Goal: Task Accomplishment & Management: Manage account settings

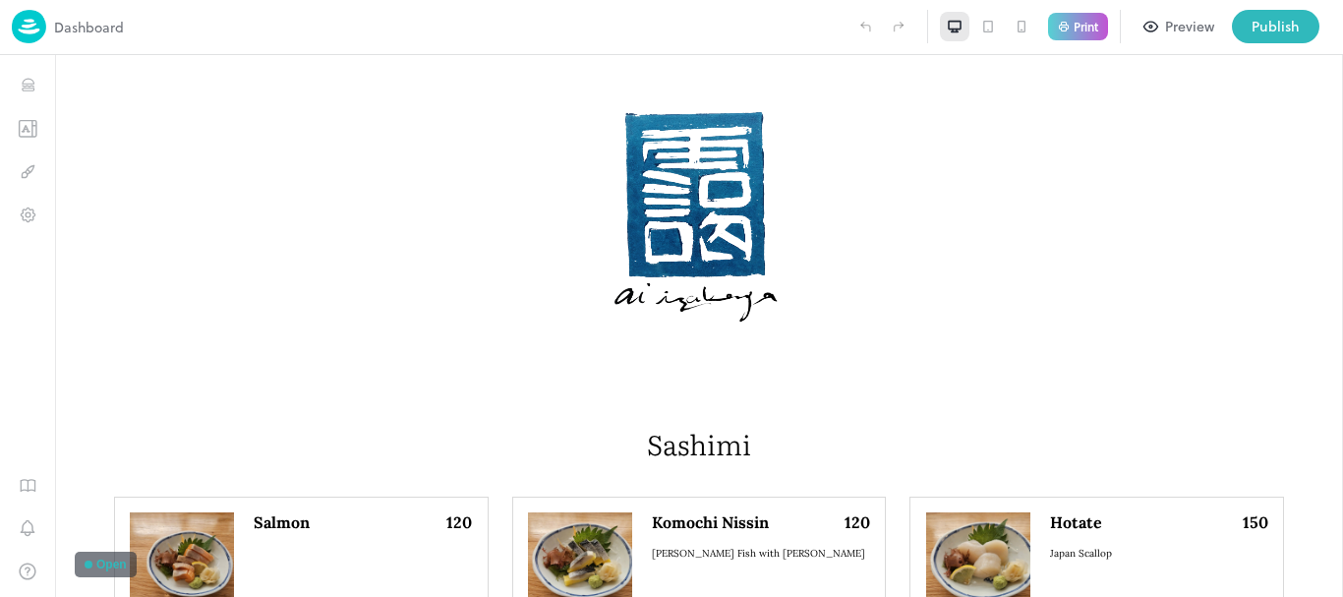
scroll to position [2065, 0]
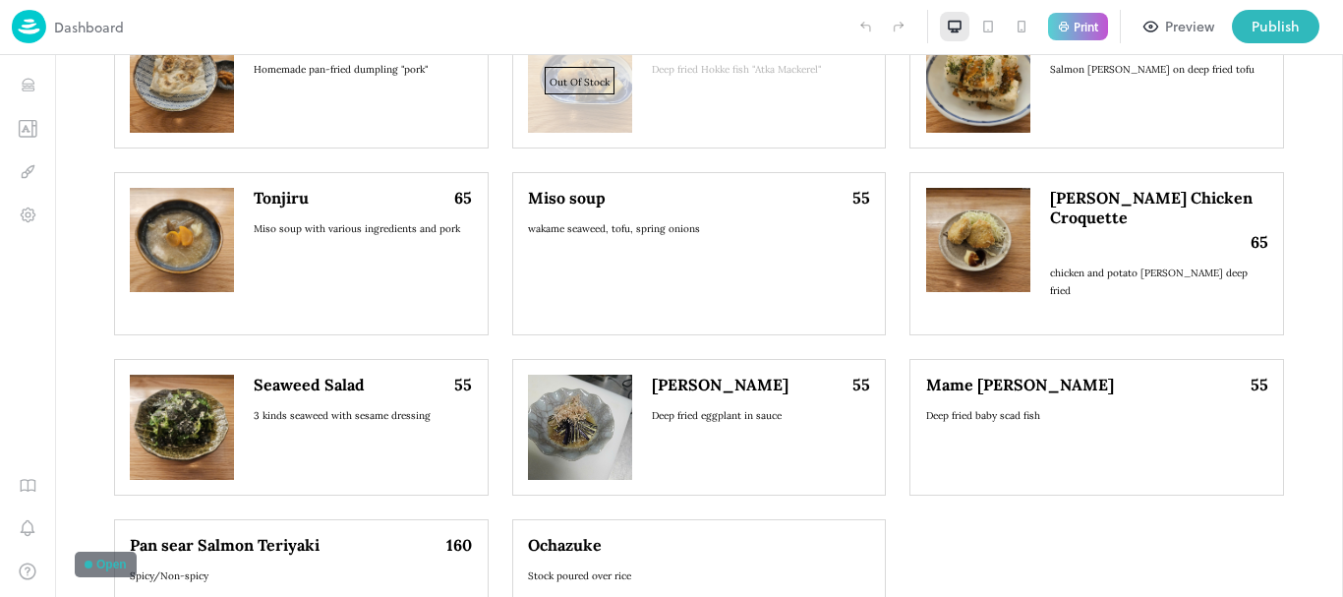
click at [38, 39] on img at bounding box center [29, 26] width 34 height 33
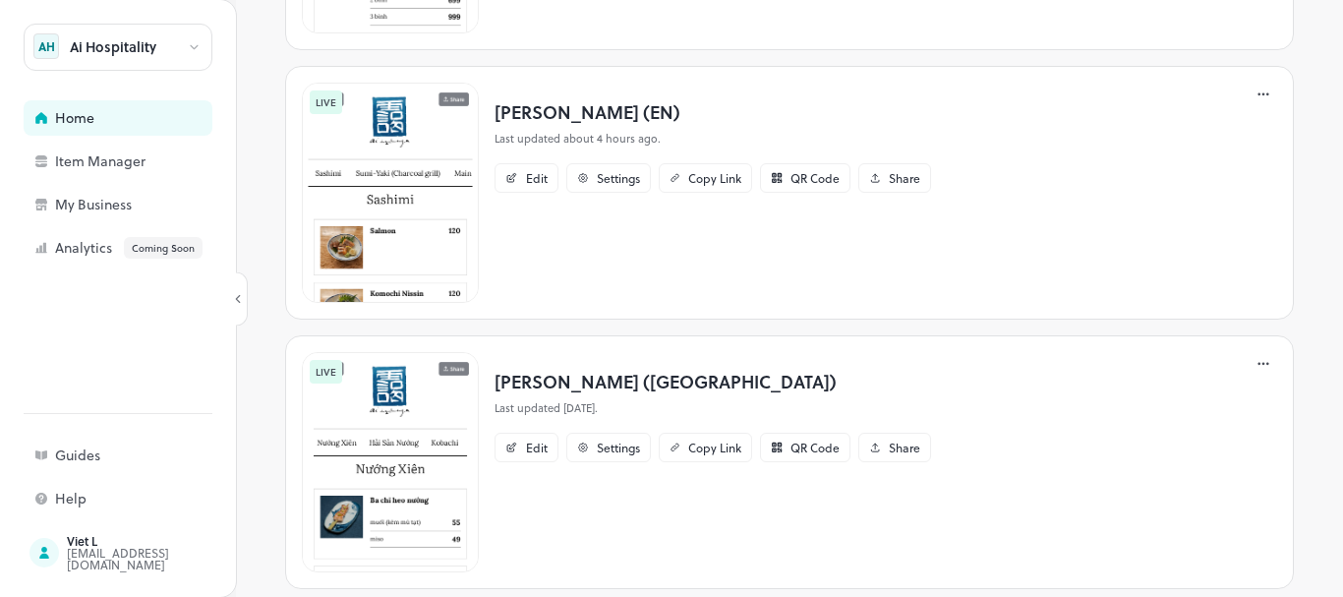
scroll to position [951, 0]
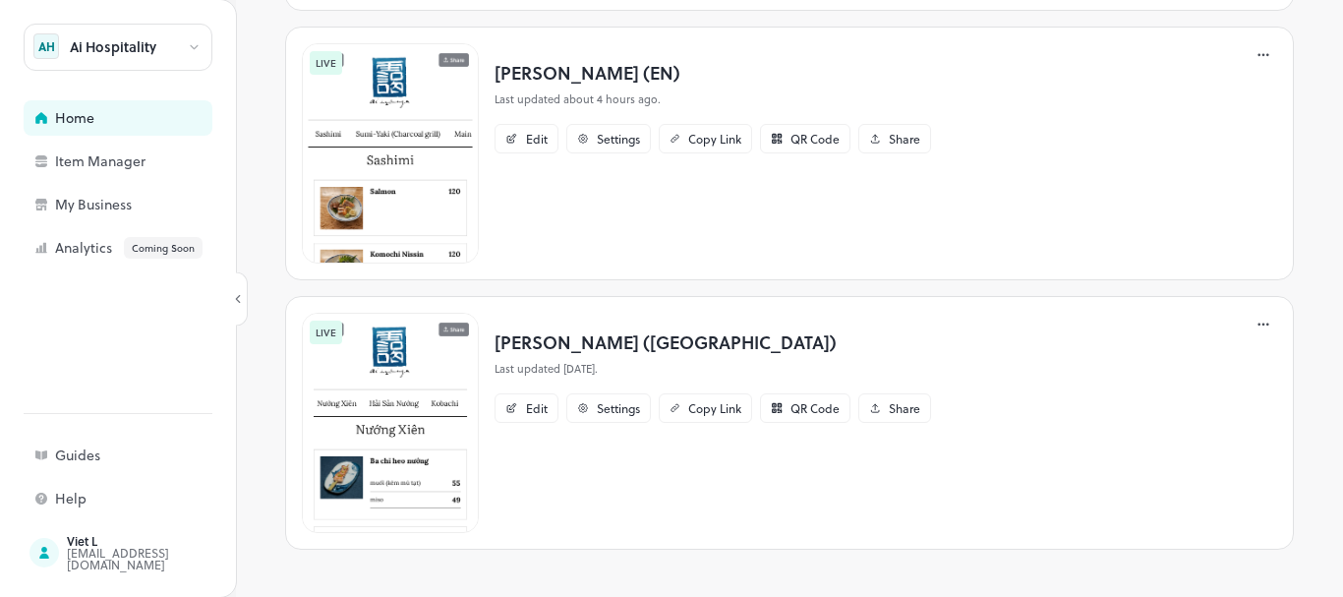
click at [1254, 327] on icon at bounding box center [1264, 325] width 20 height 20
click at [1187, 518] on div "Delete" at bounding box center [1174, 527] width 157 height 33
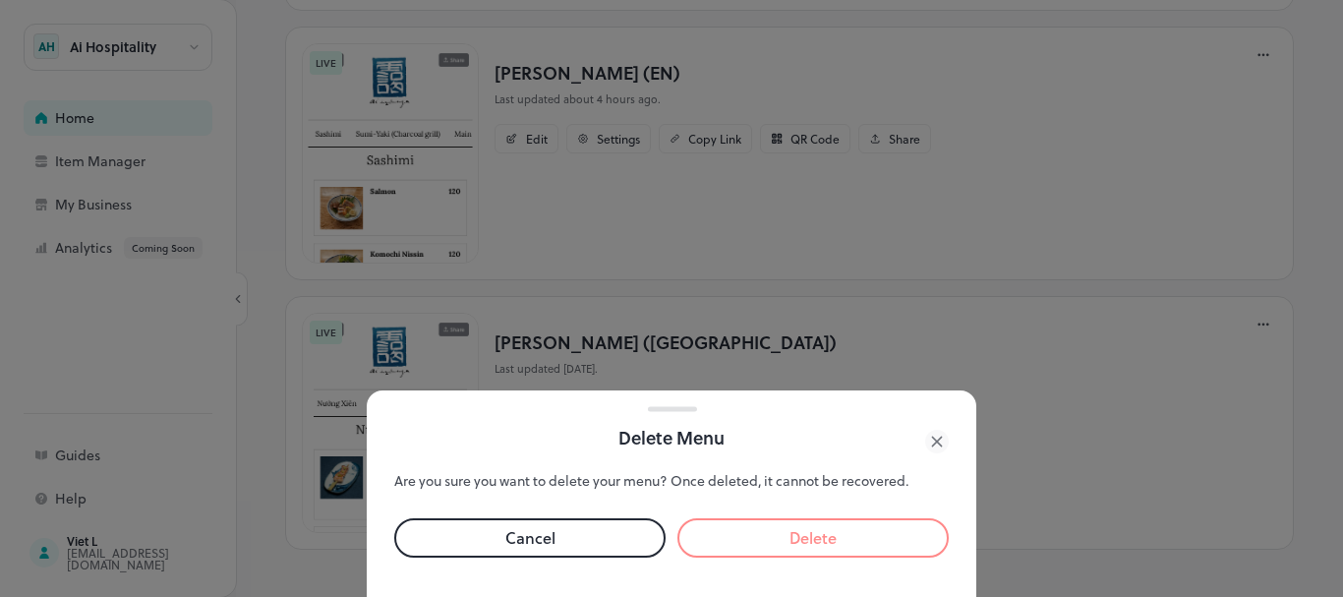
click at [914, 538] on button "Delete" at bounding box center [813, 537] width 271 height 39
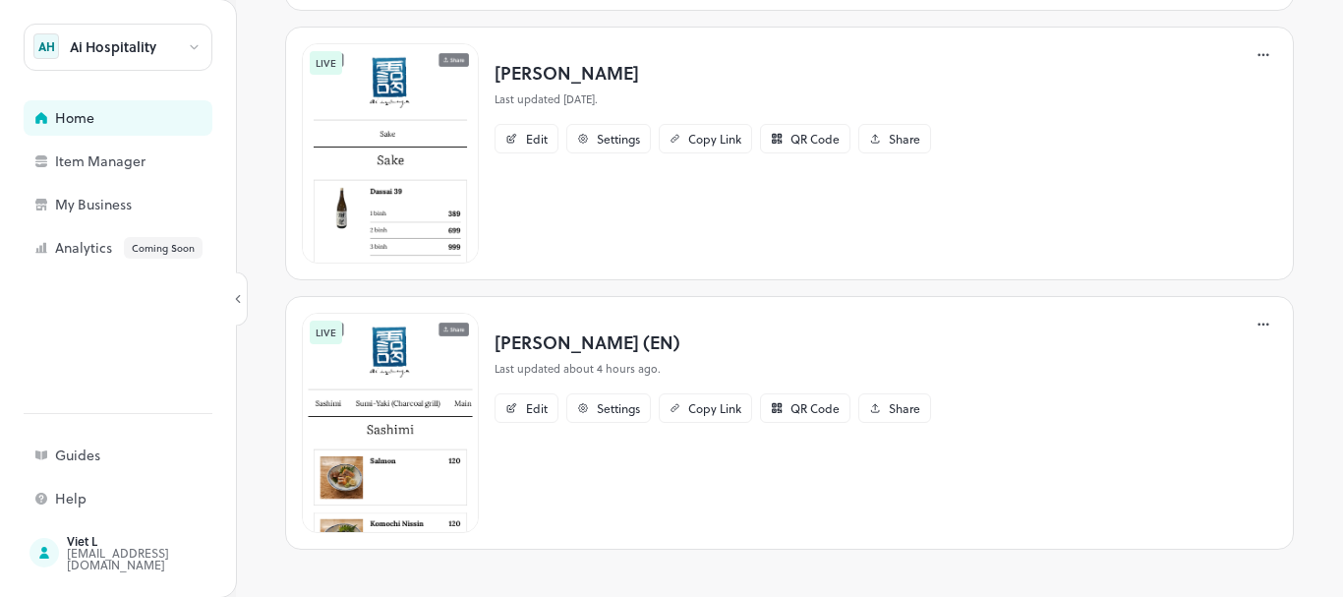
scroll to position [682, 0]
click at [1254, 320] on icon at bounding box center [1264, 325] width 20 height 20
click at [1156, 484] on div "Settings" at bounding box center [1174, 494] width 157 height 33
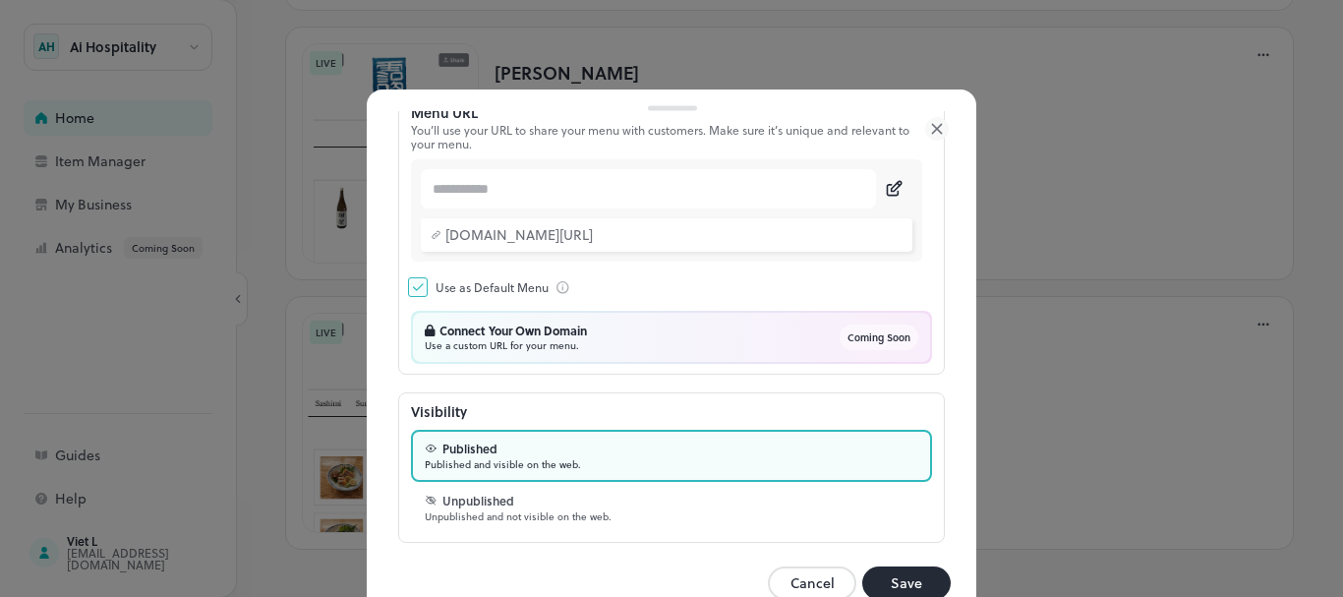
scroll to position [308, 0]
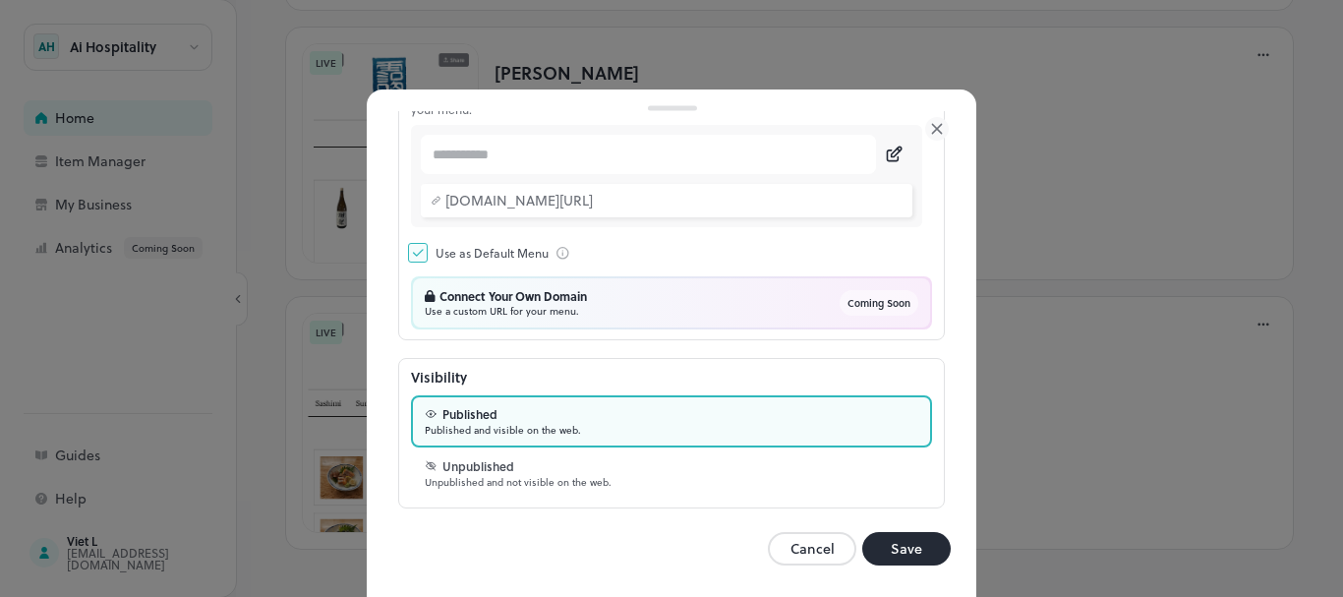
click at [893, 542] on button "Save" at bounding box center [906, 548] width 89 height 33
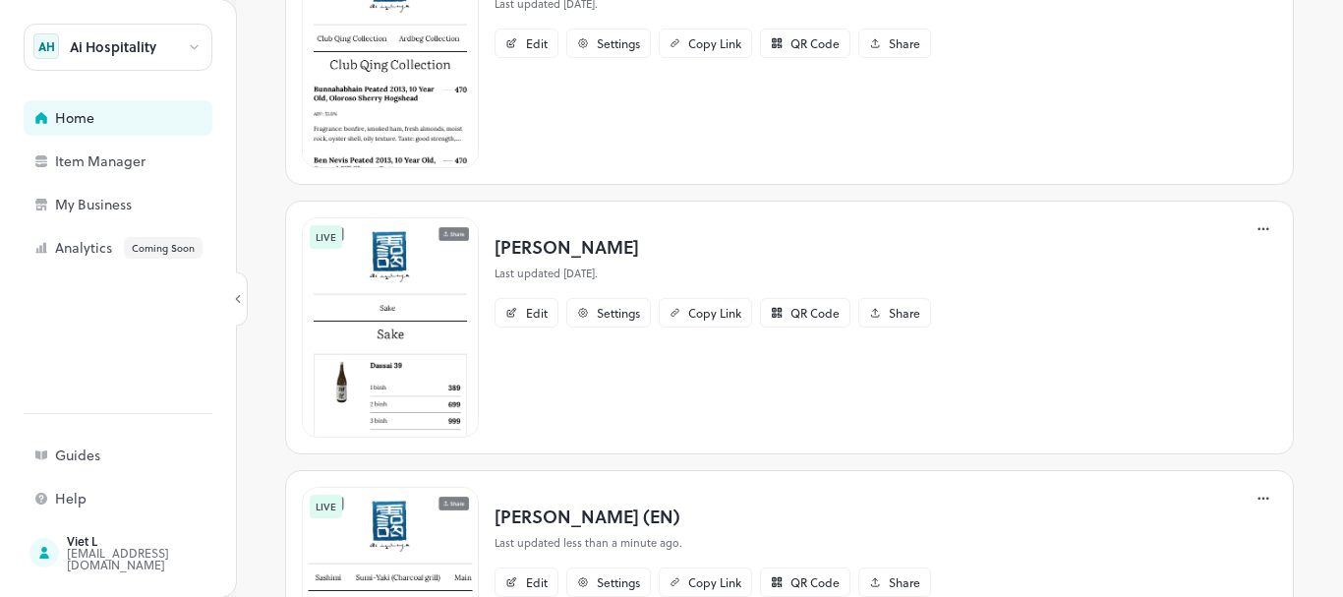
scroll to position [682, 0]
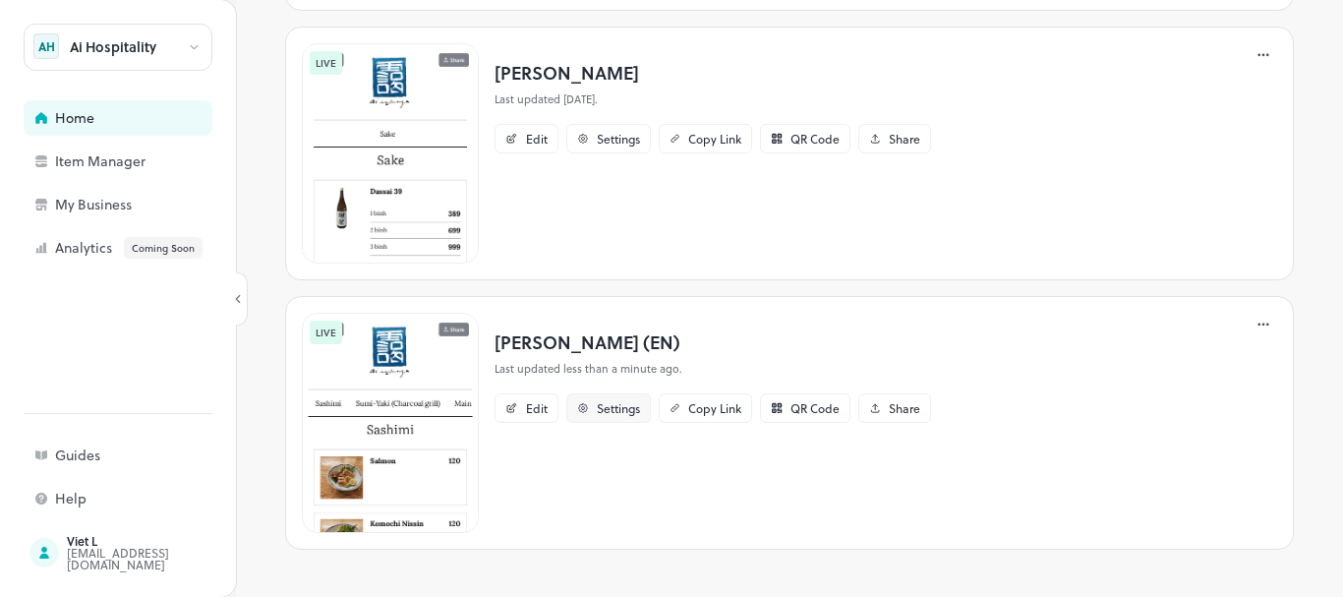
click at [578, 410] on icon at bounding box center [583, 408] width 12 height 12
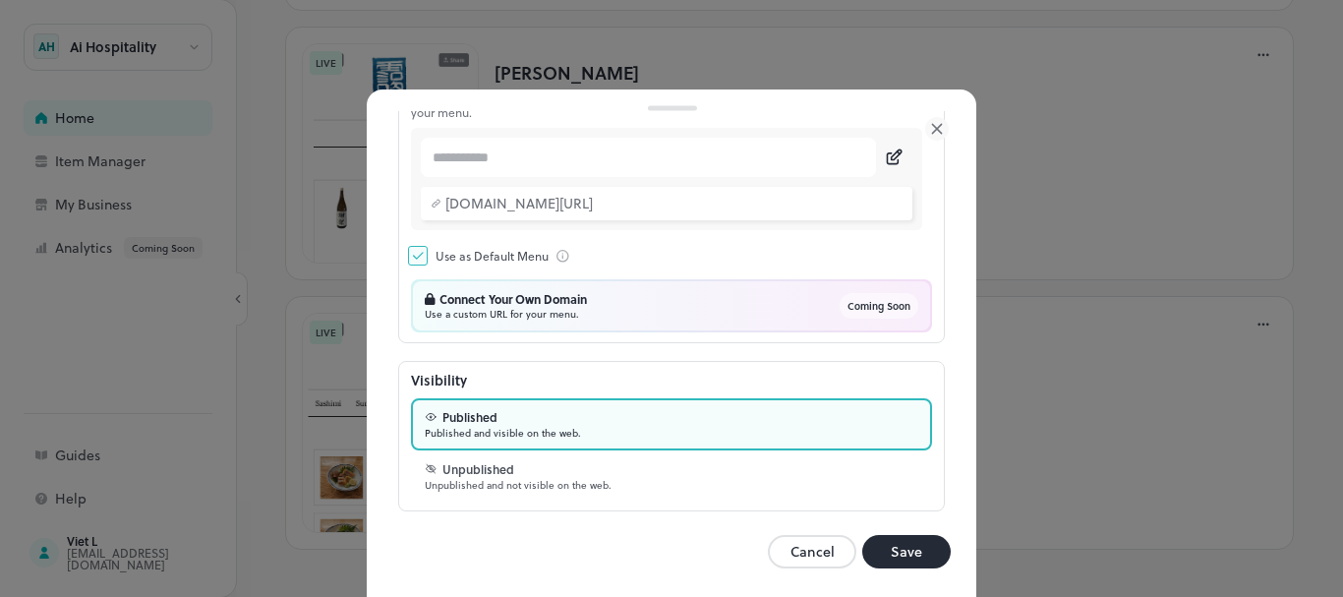
scroll to position [308, 0]
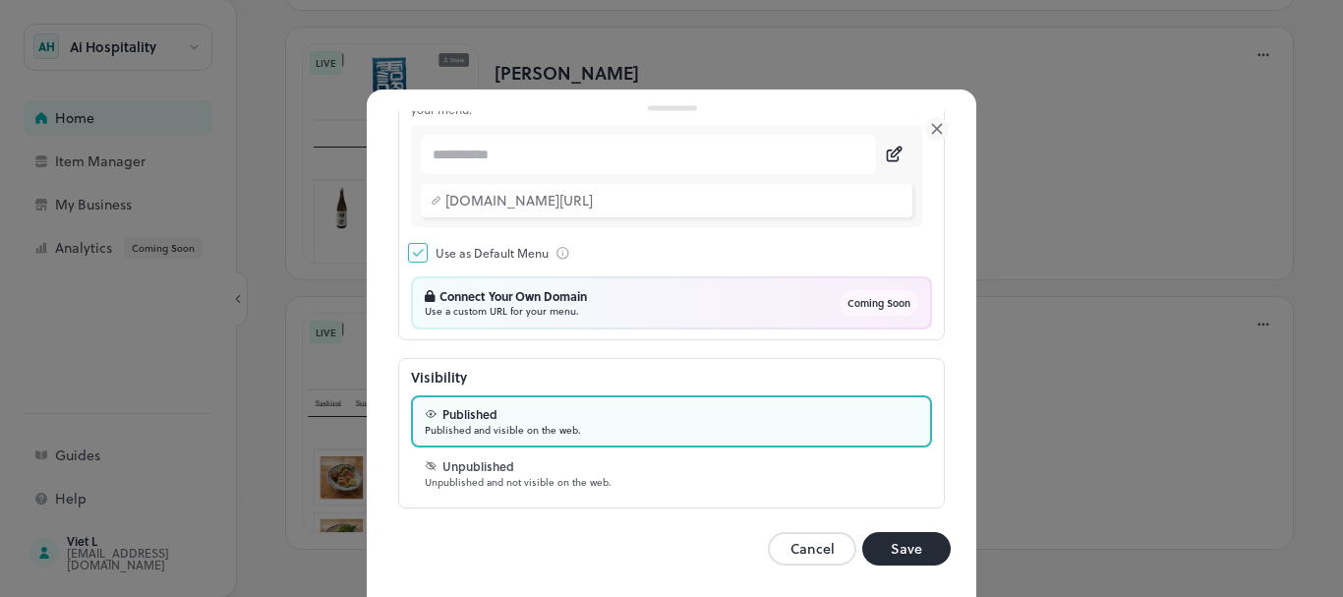
click at [889, 548] on button "Save" at bounding box center [906, 548] width 89 height 33
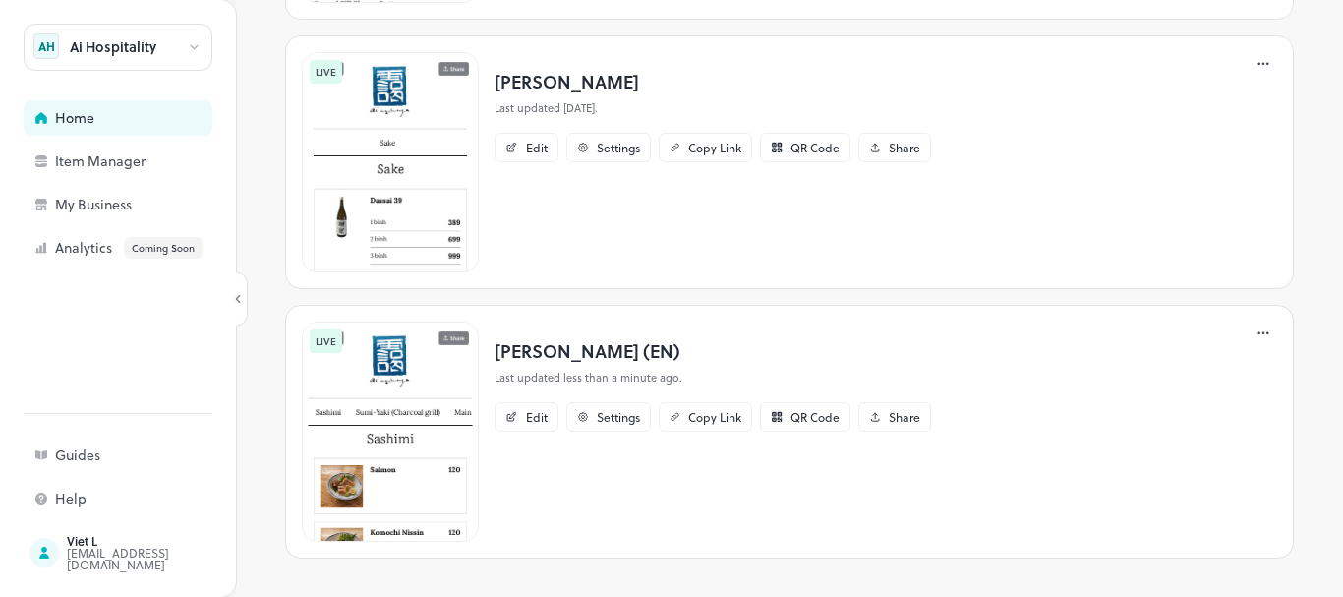
scroll to position [682, 0]
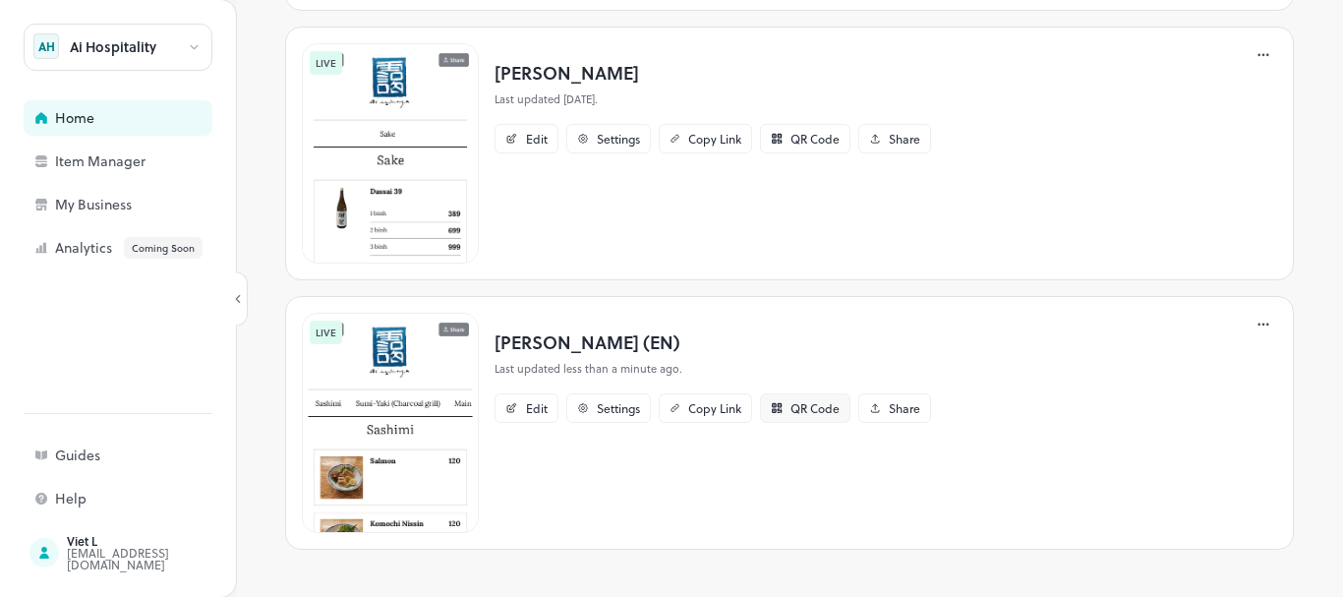
click at [789, 411] on div "QR Code" at bounding box center [805, 408] width 90 height 30
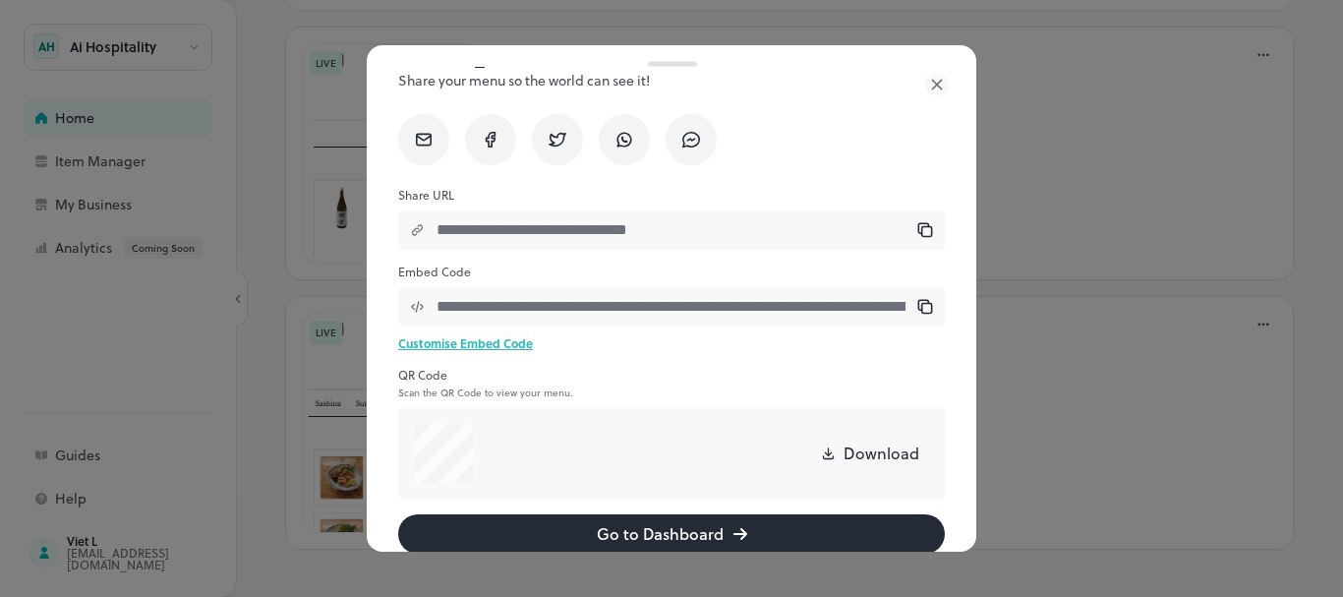
scroll to position [66, 0]
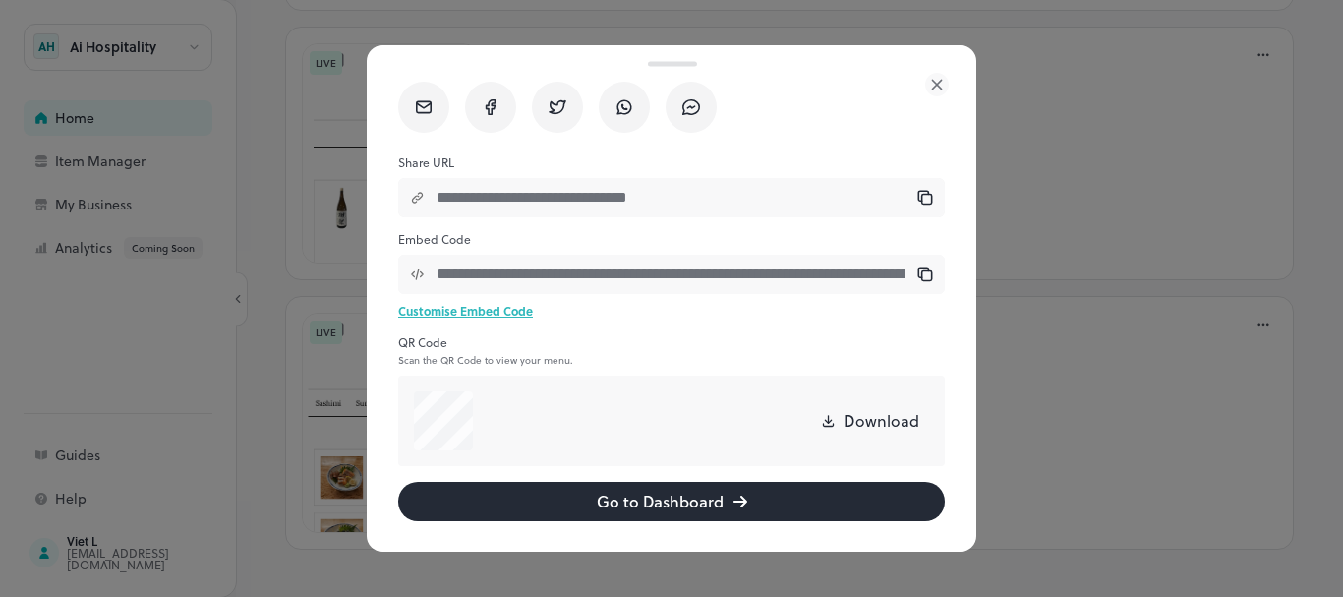
click at [676, 494] on button "Go to Dashboard" at bounding box center [671, 501] width 547 height 39
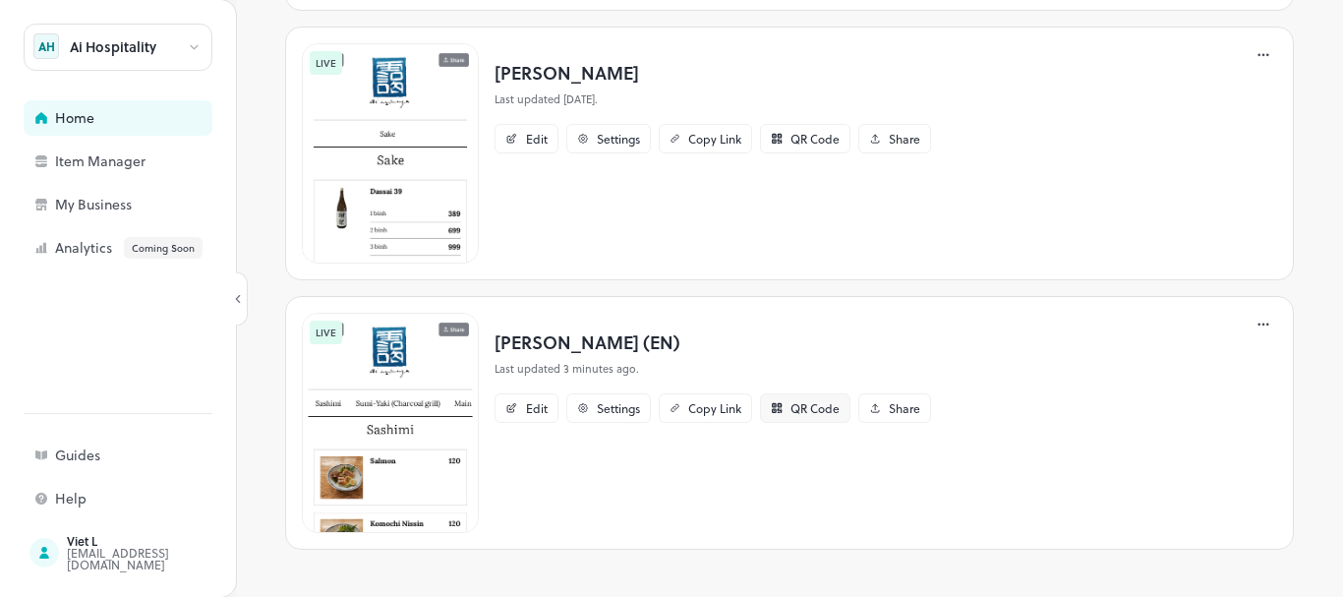
click at [806, 407] on div "QR Code" at bounding box center [815, 408] width 49 height 12
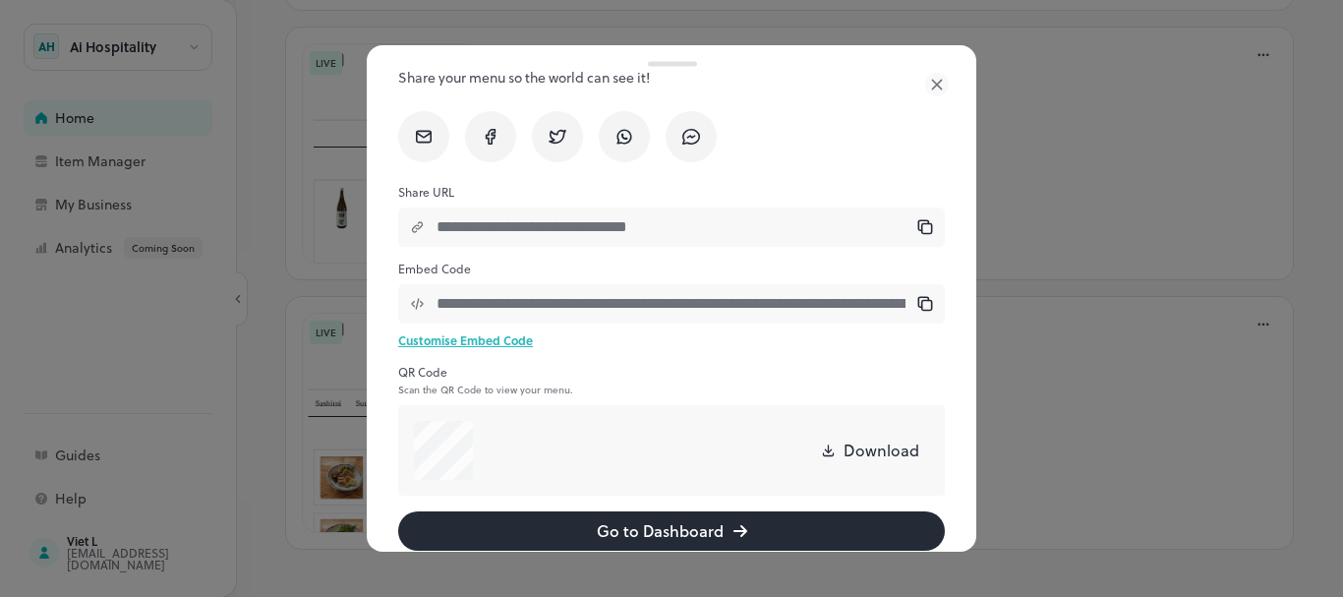
scroll to position [66, 0]
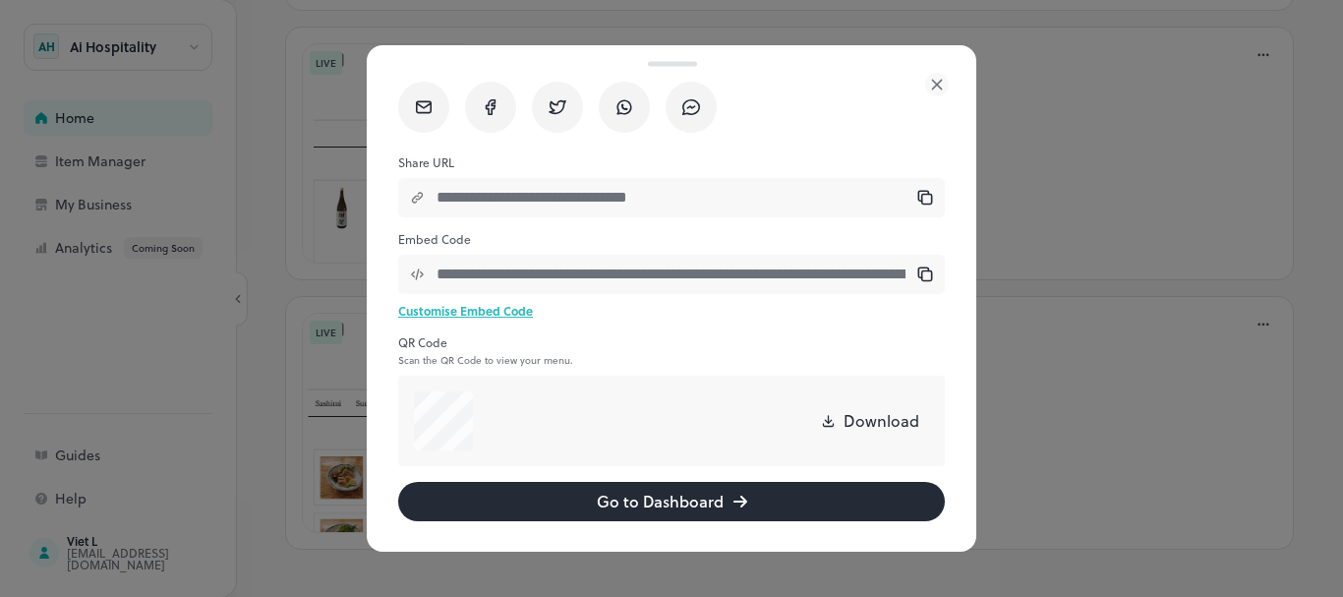
click at [940, 82] on icon at bounding box center [936, 84] width 9 height 9
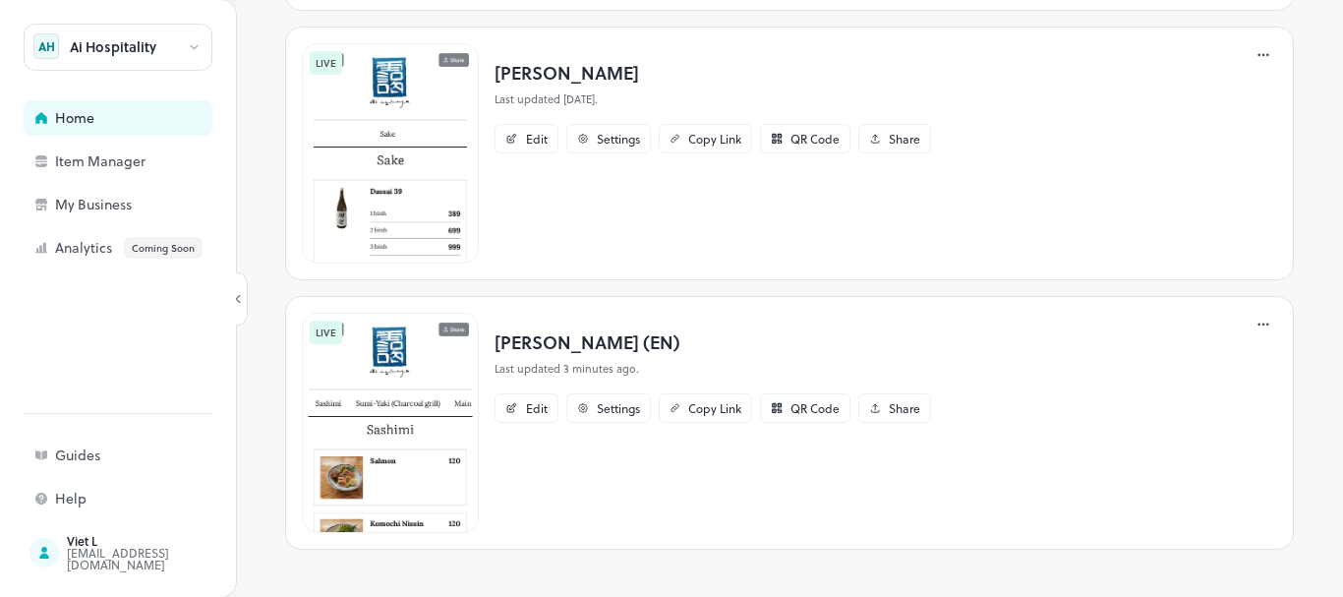
scroll to position [39, 0]
click at [1296, 128] on div "Welcome Back, Ai Hospitality AH Ai Hospitality Email [EMAIL_ADDRESS][DOMAIN_NAM…" at bounding box center [789, 298] width 1107 height 597
click at [510, 78] on p "[PERSON_NAME]" at bounding box center [713, 72] width 437 height 27
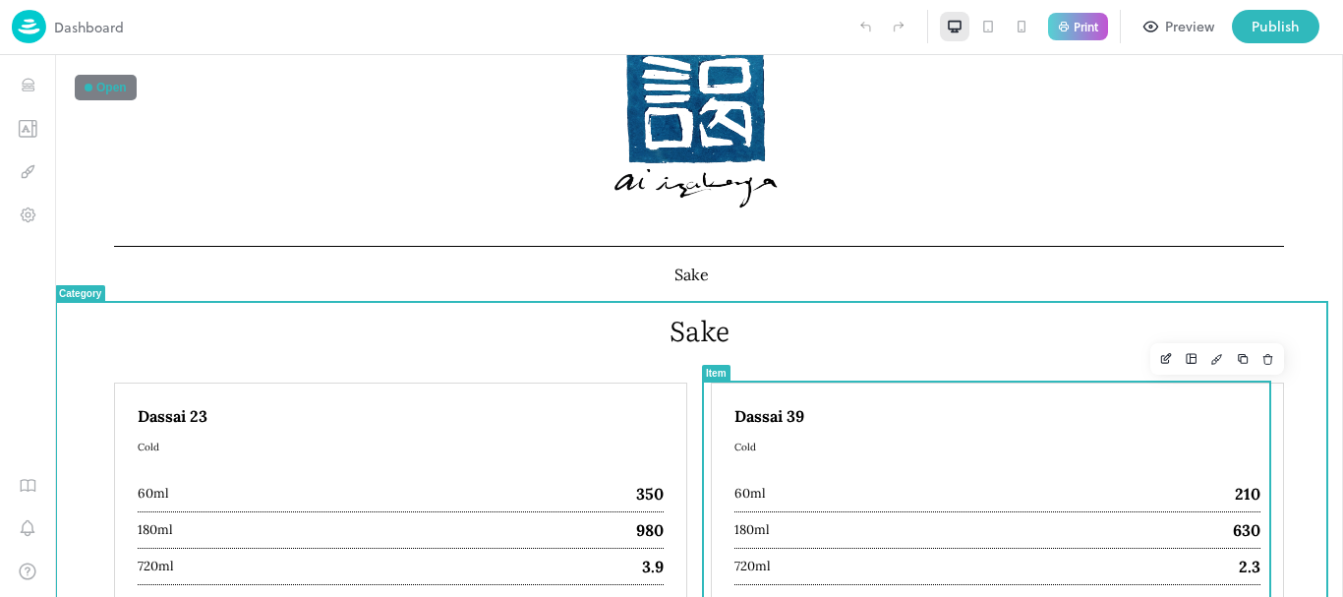
scroll to position [113, 0]
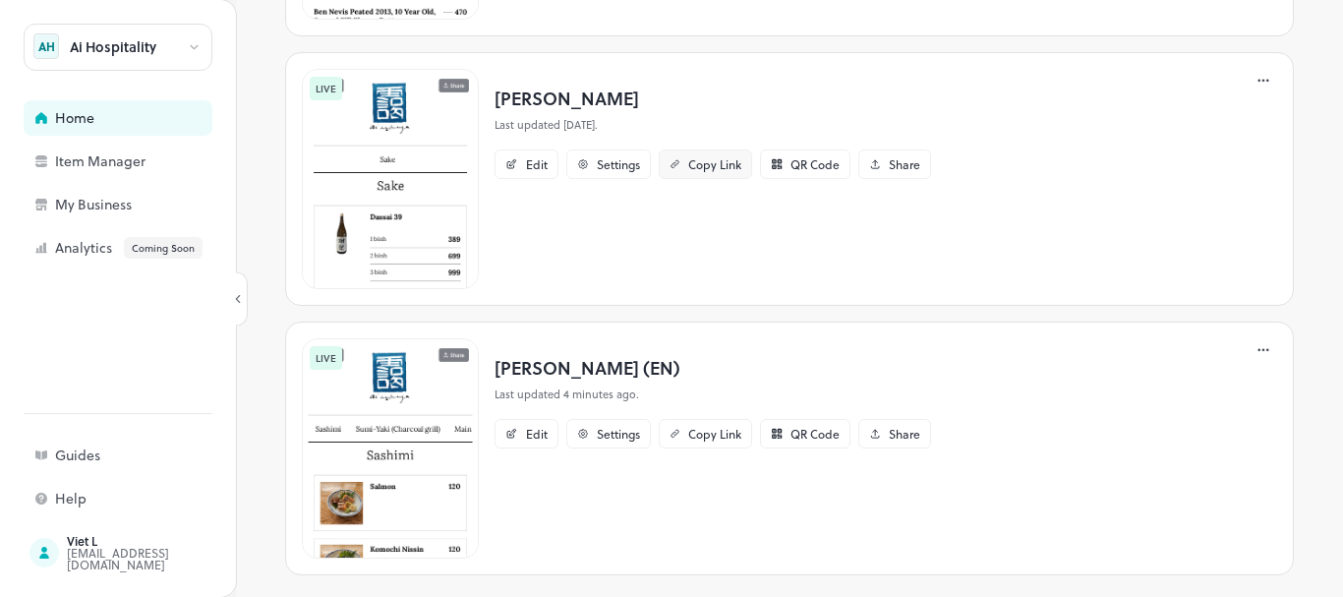
scroll to position [682, 0]
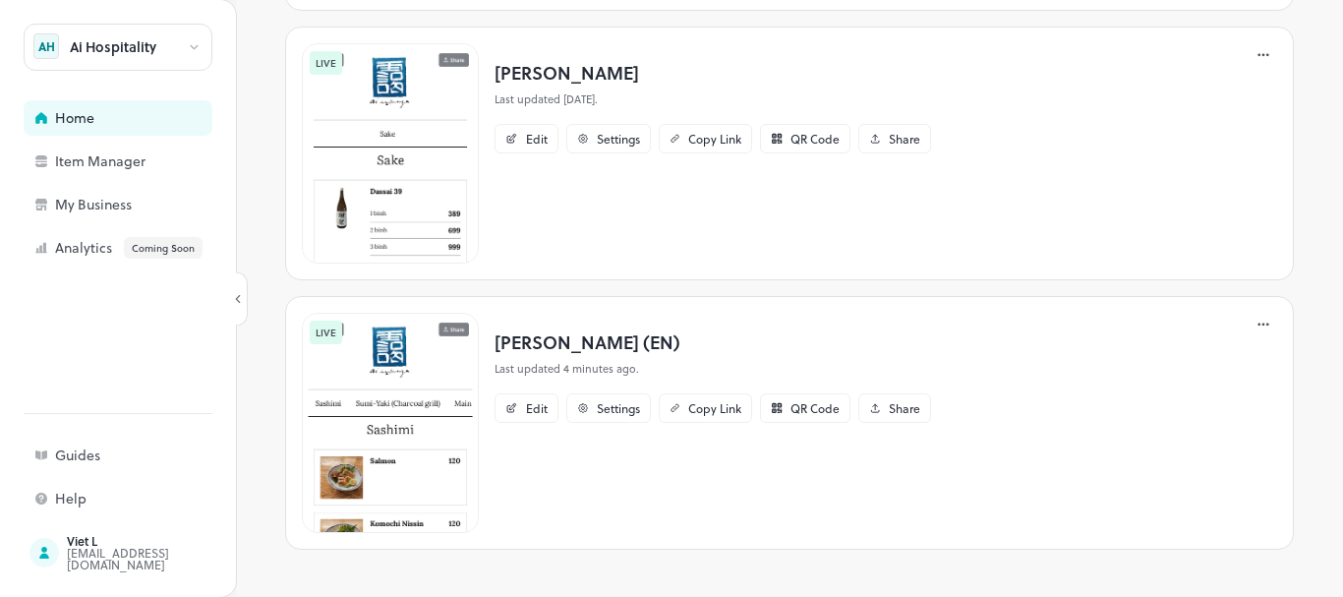
click at [571, 339] on p "[PERSON_NAME] (EN)" at bounding box center [713, 341] width 437 height 27
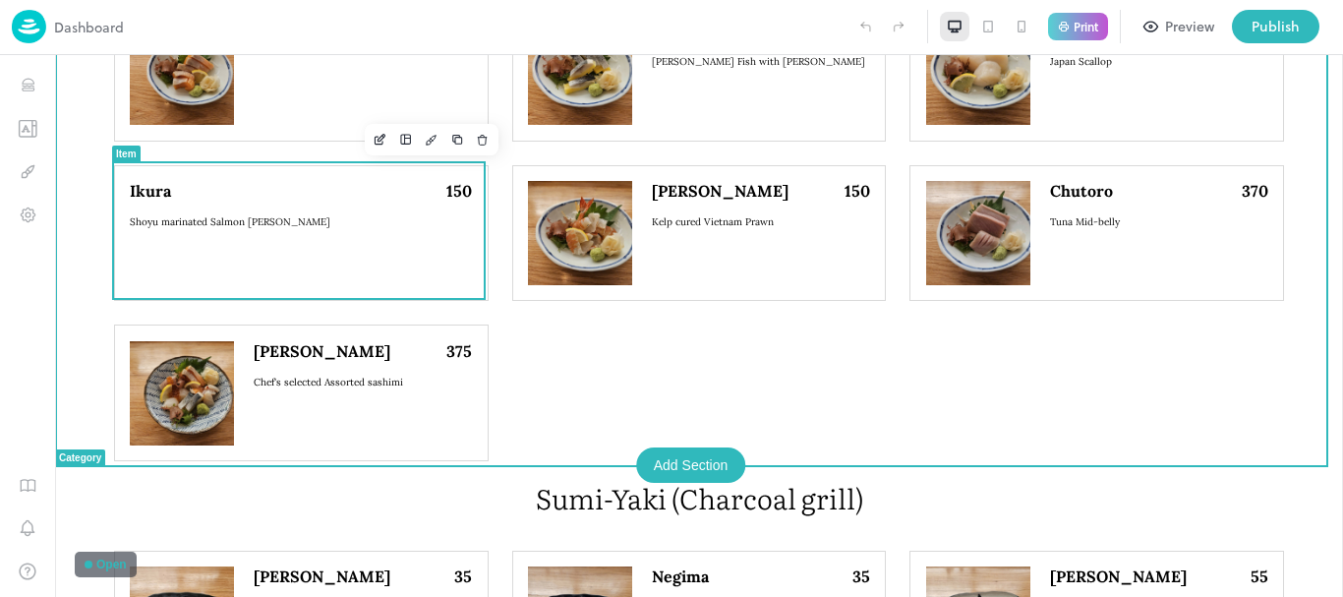
scroll to position [393, 0]
